Goal: Find contact information: Find contact information

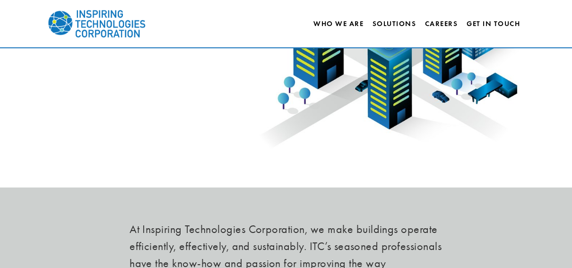
scroll to position [188, 0]
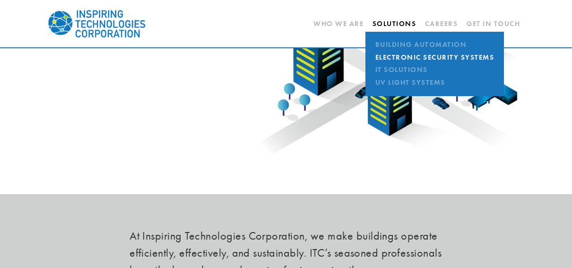
click at [410, 57] on link "Electronic Security Systems" at bounding box center [435, 57] width 124 height 12
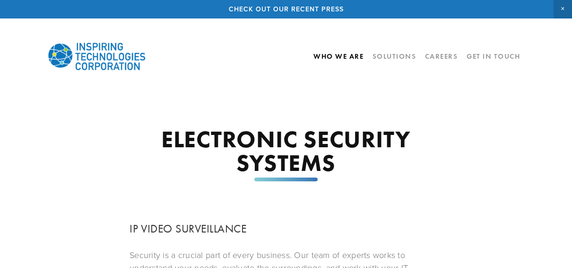
click at [326, 60] on link "Who We Are" at bounding box center [339, 56] width 50 height 16
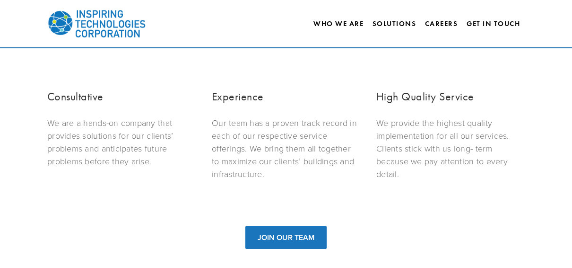
scroll to position [288, 0]
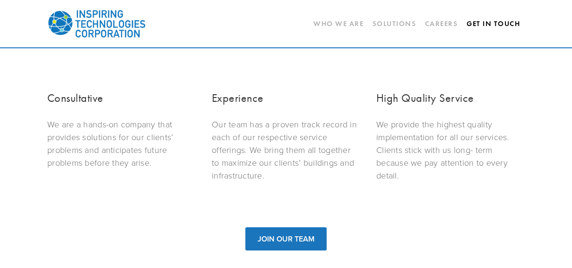
click at [479, 20] on link "Get In Touch" at bounding box center [493, 24] width 53 height 16
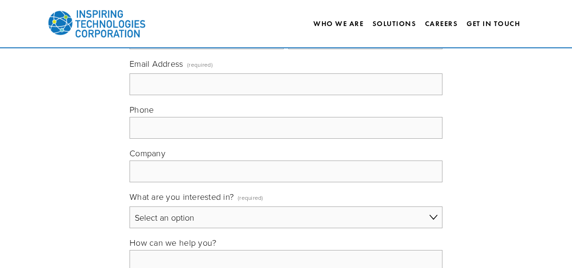
scroll to position [215, 0]
